Goal: Information Seeking & Learning: Learn about a topic

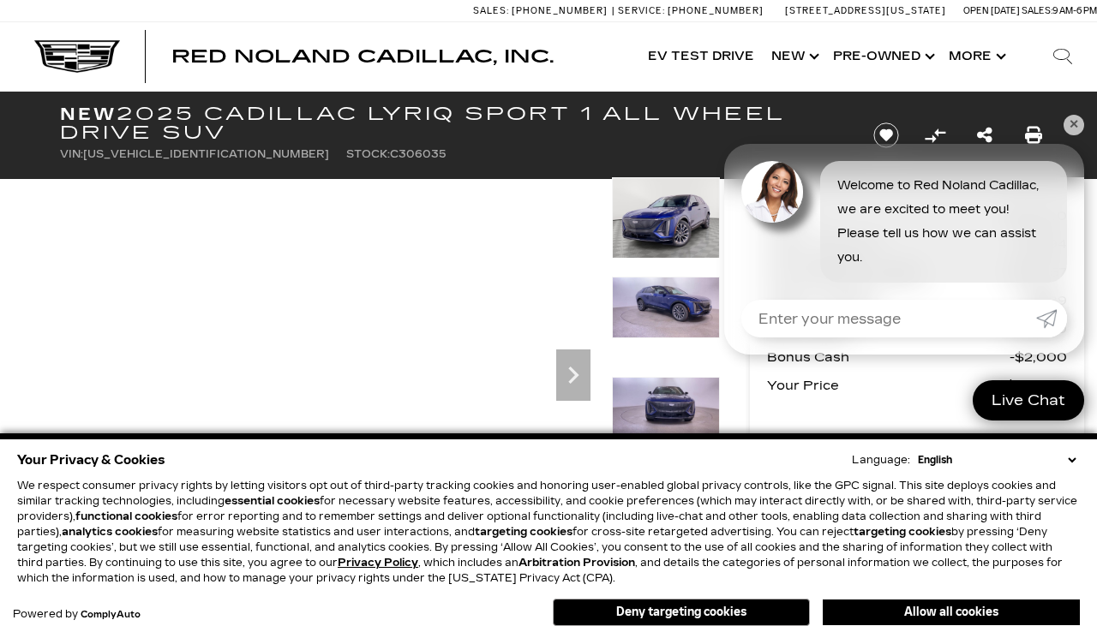
click at [785, 41] on link "Show New" at bounding box center [794, 56] width 62 height 69
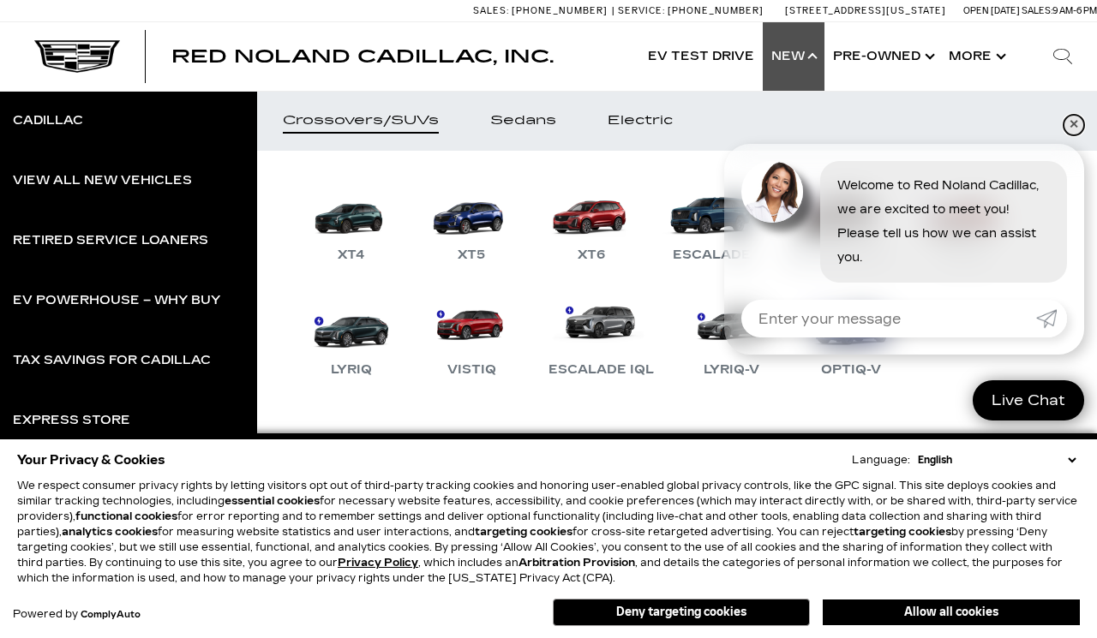
click at [1068, 125] on link "✕" at bounding box center [1073, 125] width 21 height 21
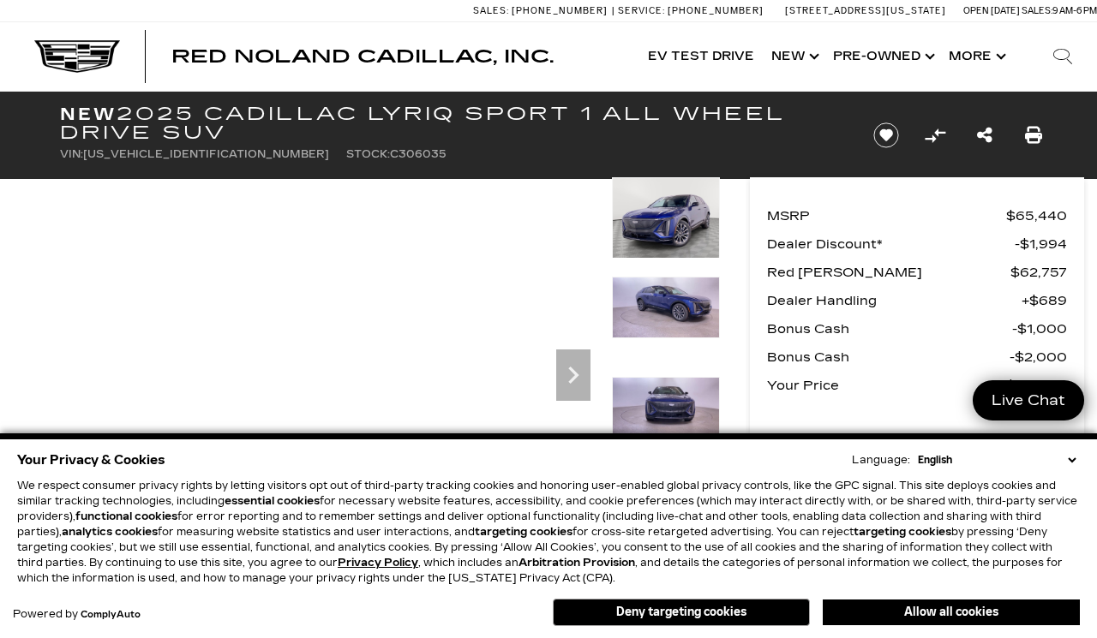
click at [783, 61] on link "Show New" at bounding box center [794, 56] width 62 height 69
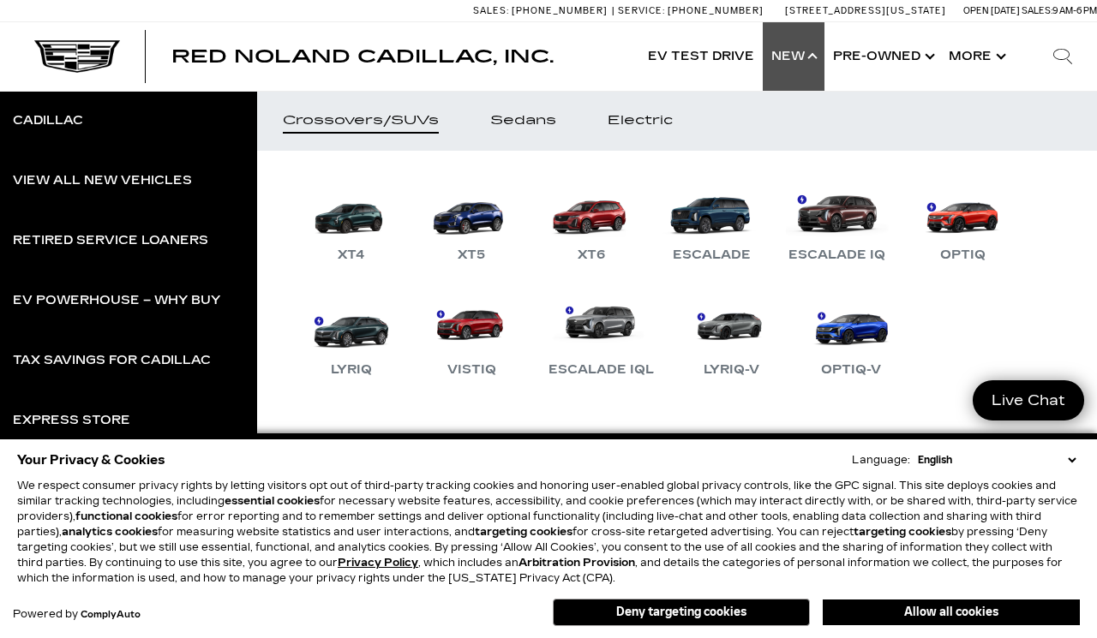
click at [355, 234] on link "XT4" at bounding box center [351, 220] width 103 height 89
click at [367, 223] on link "XT4" at bounding box center [351, 220] width 103 height 89
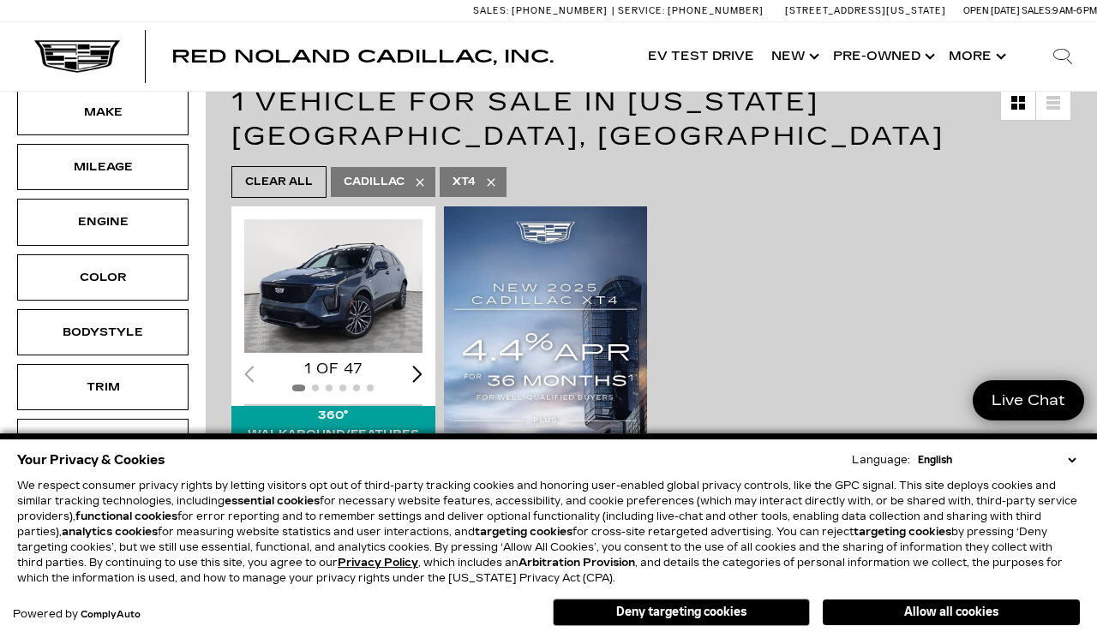
scroll to position [242, 0]
click at [357, 284] on img "1 / 2" at bounding box center [333, 286] width 178 height 134
click at [421, 374] on div "Next slide" at bounding box center [417, 374] width 10 height 16
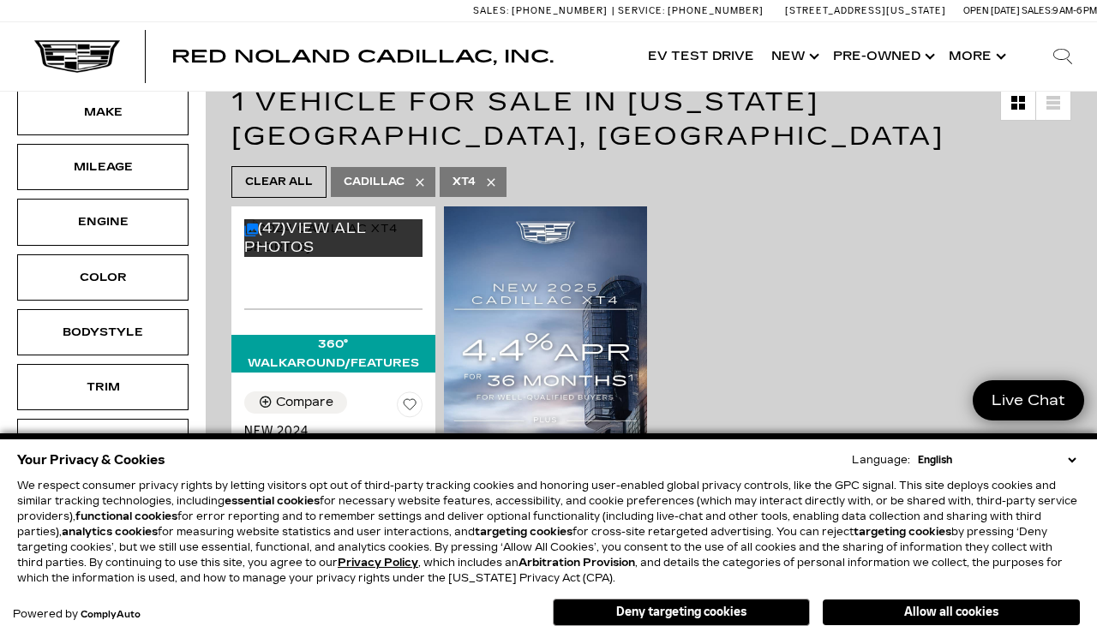
click at [388, 257] on span "(47) View All Photos" at bounding box center [333, 238] width 178 height 38
click at [403, 308] on div "(47) View All Photos" at bounding box center [333, 263] width 178 height 89
click at [386, 257] on span "(47) View All Photos" at bounding box center [333, 238] width 178 height 38
click at [391, 257] on div "(47) View All Photos" at bounding box center [333, 238] width 178 height 38
